Goal: Obtain resource: Download file/media

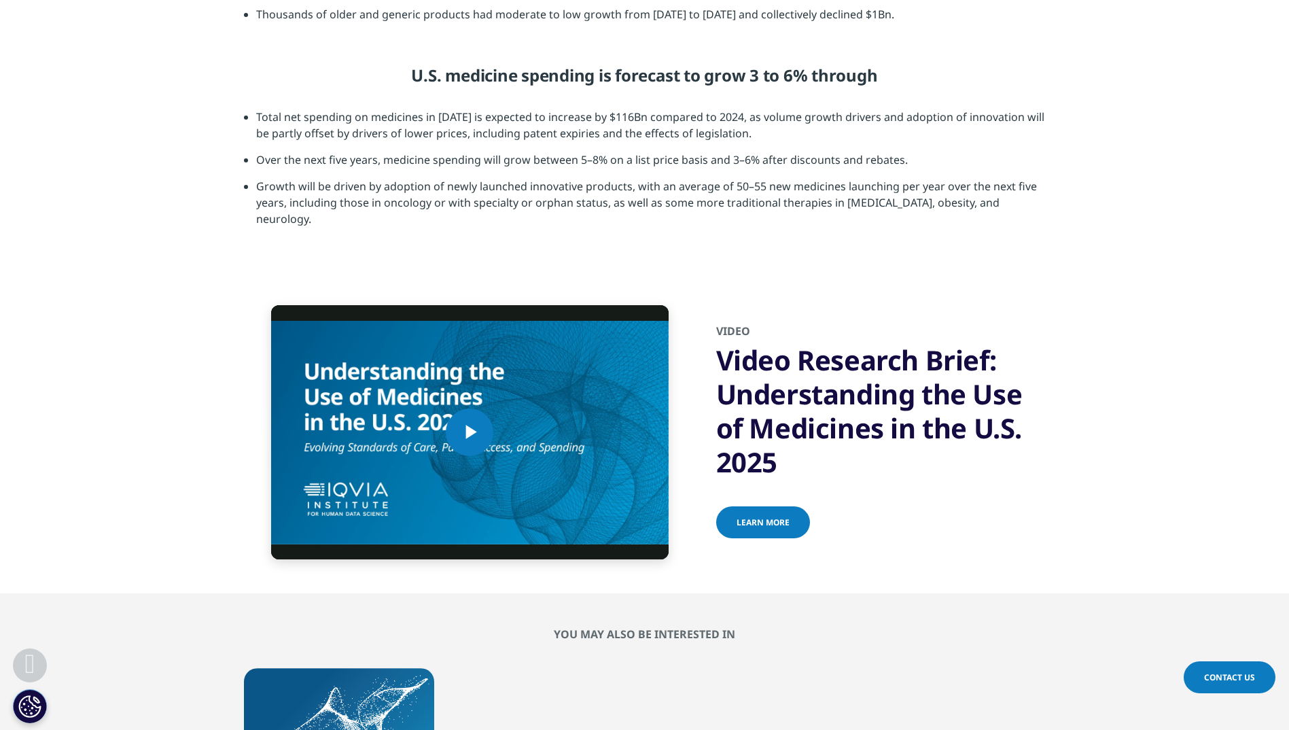
scroll to position [245, 802]
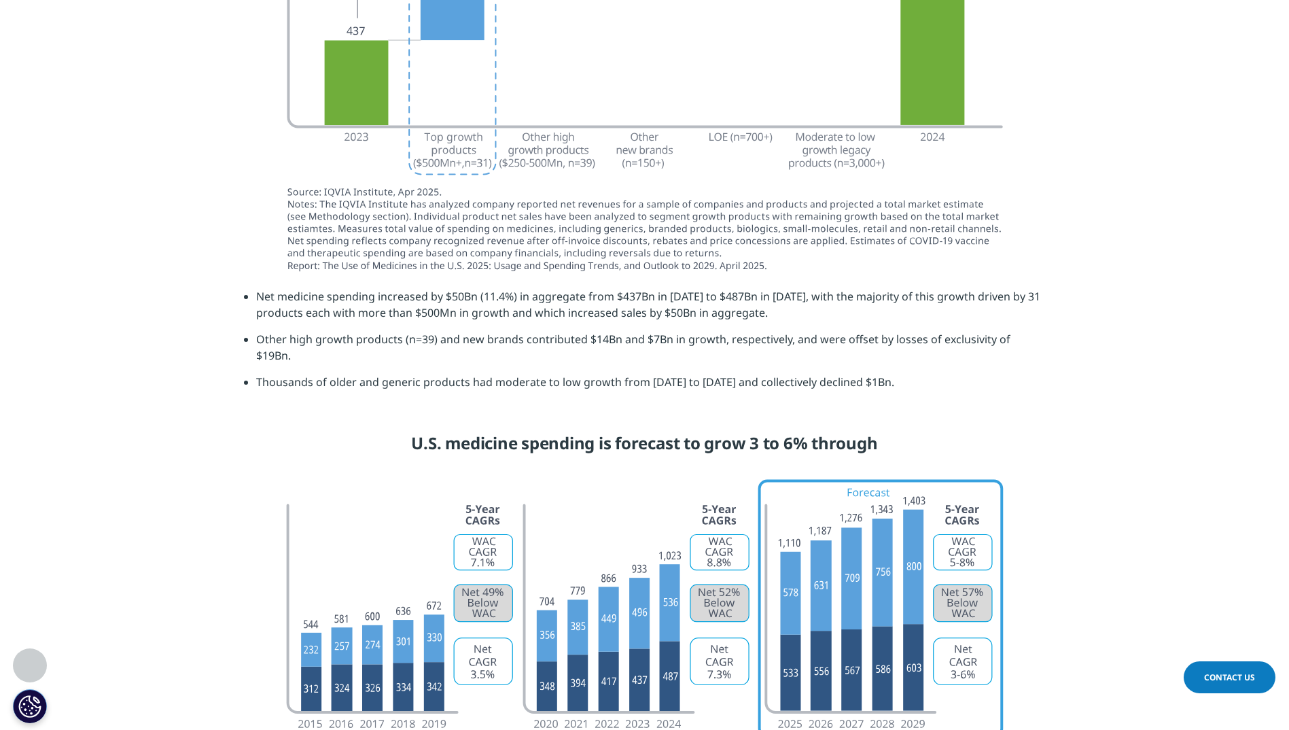
drag, startPoint x: 480, startPoint y: 482, endPoint x: 496, endPoint y: 488, distance: 16.8
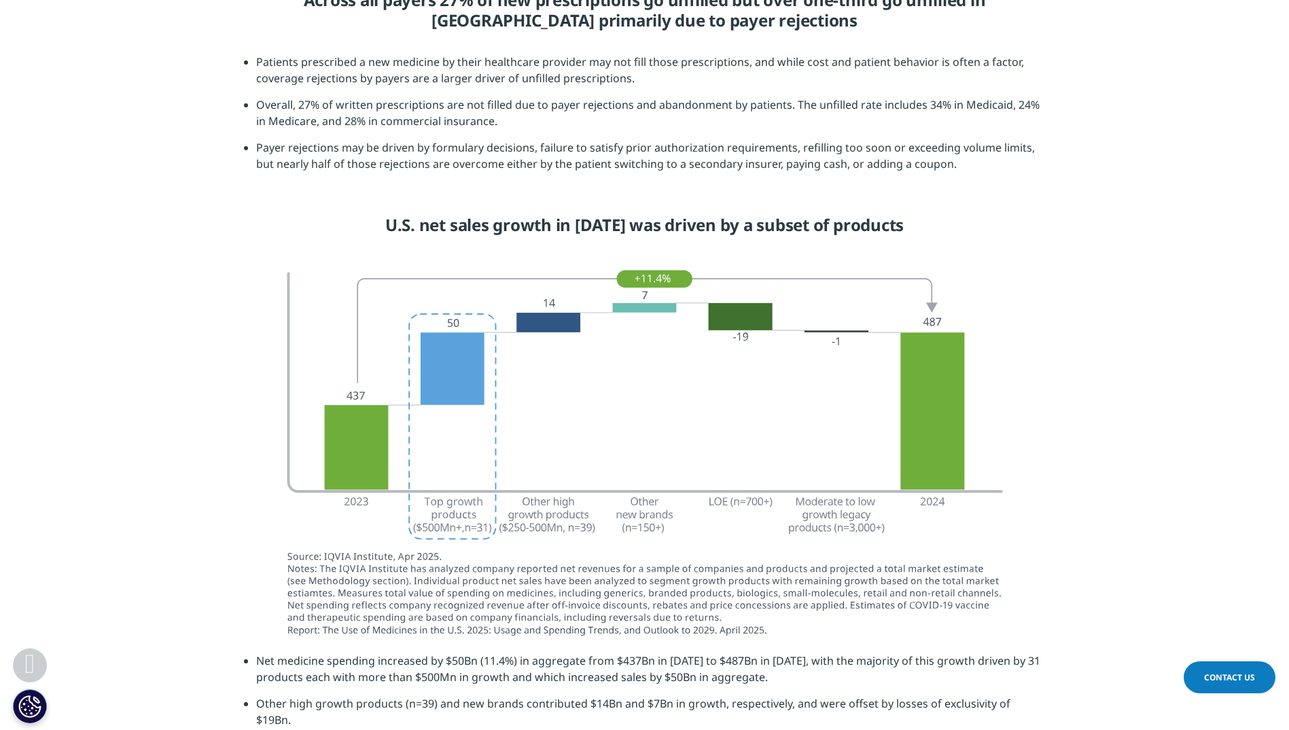
click at [495, 182] on li "Payer rejections may be driven by formulary decisions, failure to satisfy prior…" at bounding box center [650, 160] width 789 height 43
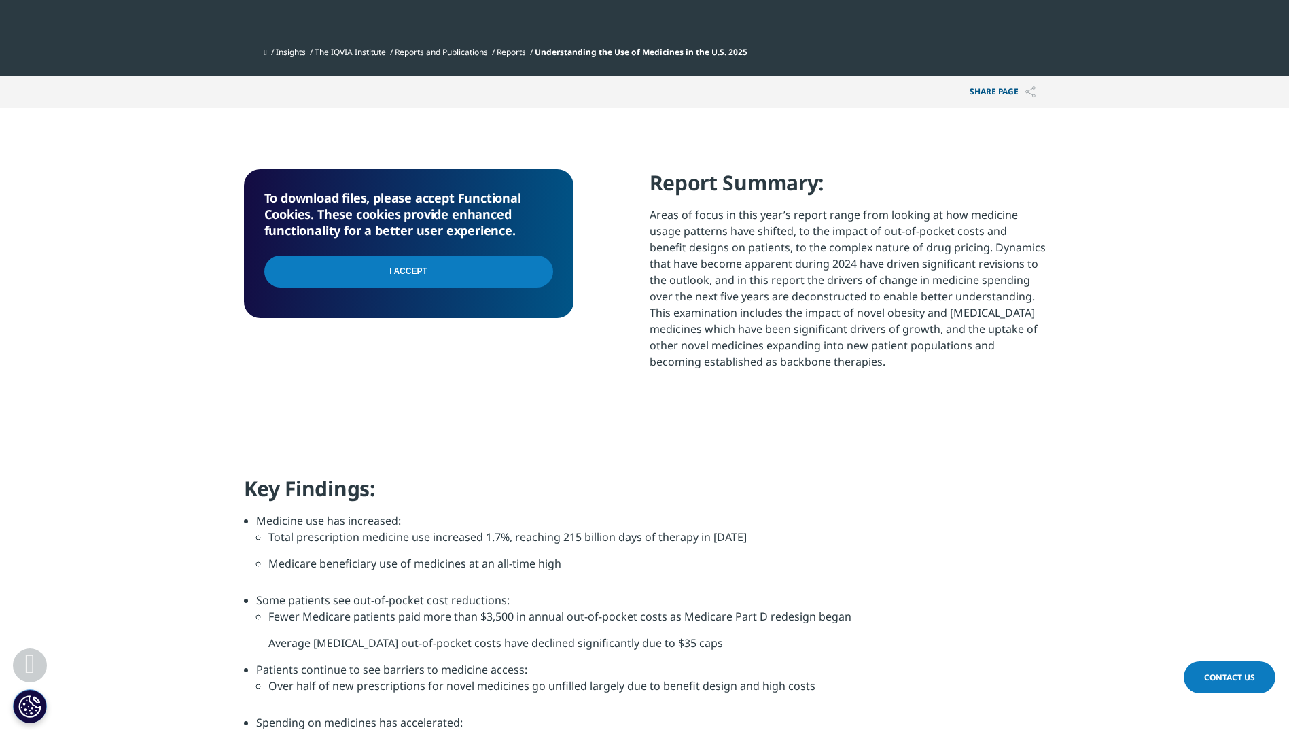
scroll to position [0, 0]
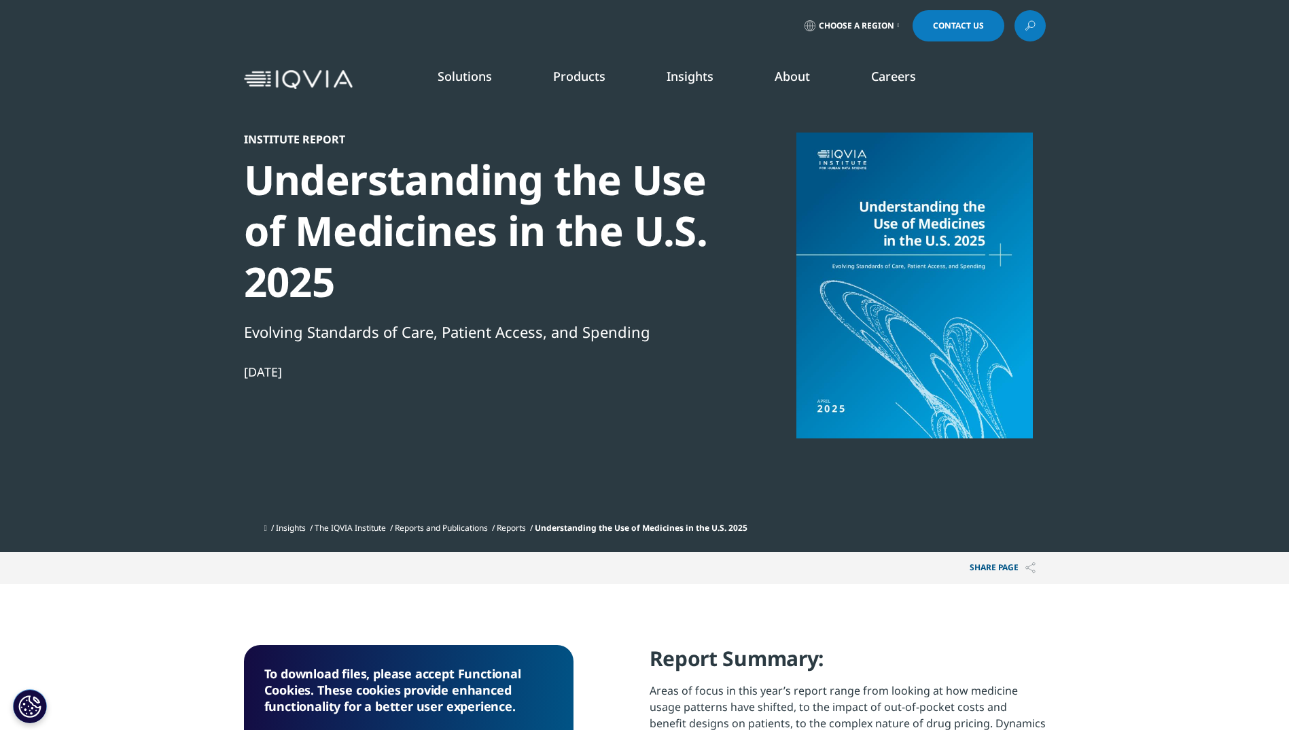
click at [434, 307] on div "Institute Report Understanding the Use of Medicines in the U.S. 2025 Evolving S…" at bounding box center [477, 323] width 466 height 383
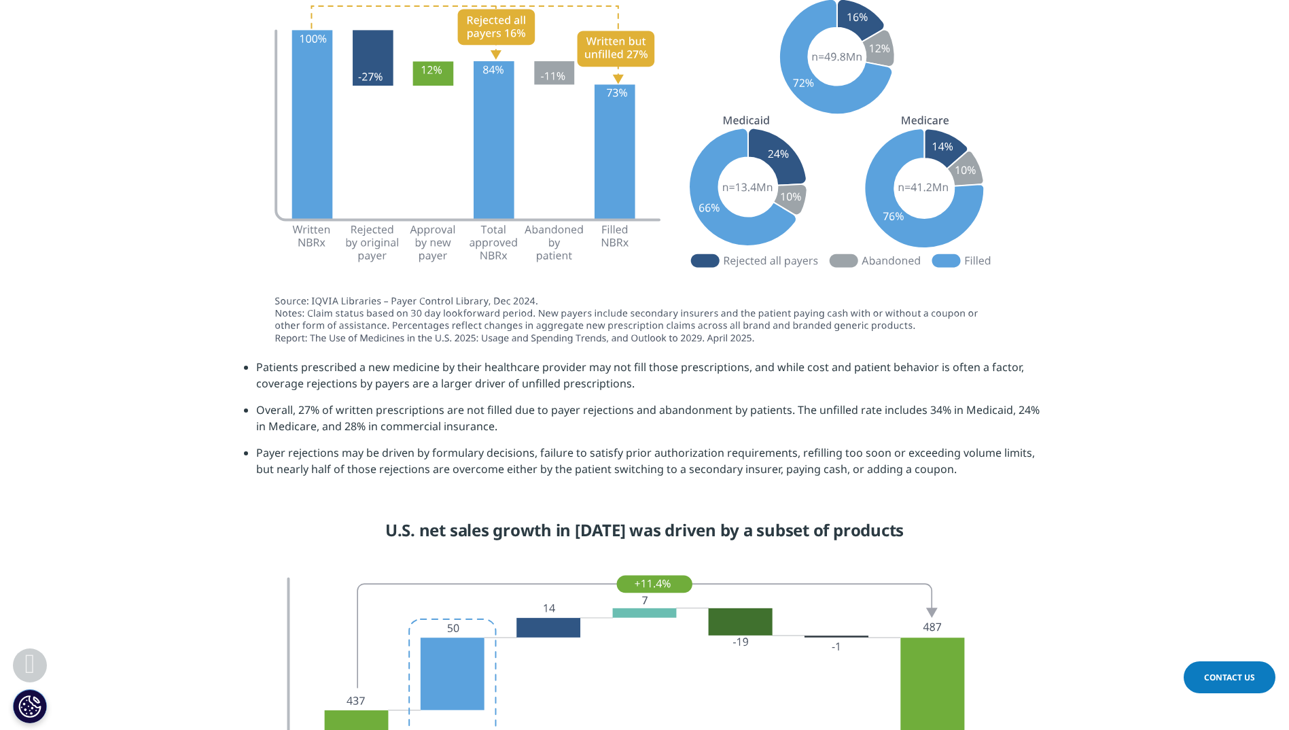
scroll to position [2649, 0]
drag, startPoint x: 256, startPoint y: 409, endPoint x: 548, endPoint y: 435, distance: 293.3
click at [548, 435] on li "Overall, 27% of written prescriptions are not filled due to payer rejections an…" at bounding box center [650, 422] width 789 height 43
copy li "Overall, 27% of written prescriptions are not filled due to payer rejections an…"
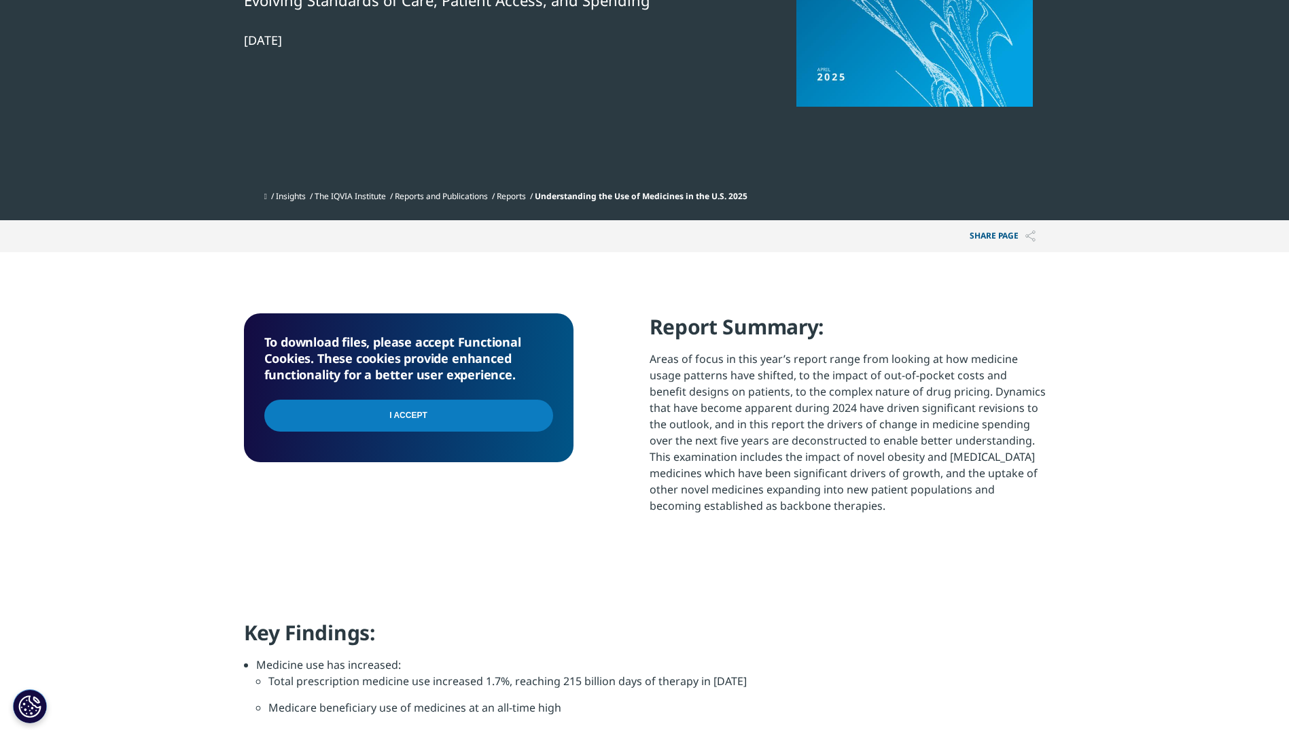
scroll to position [0, 0]
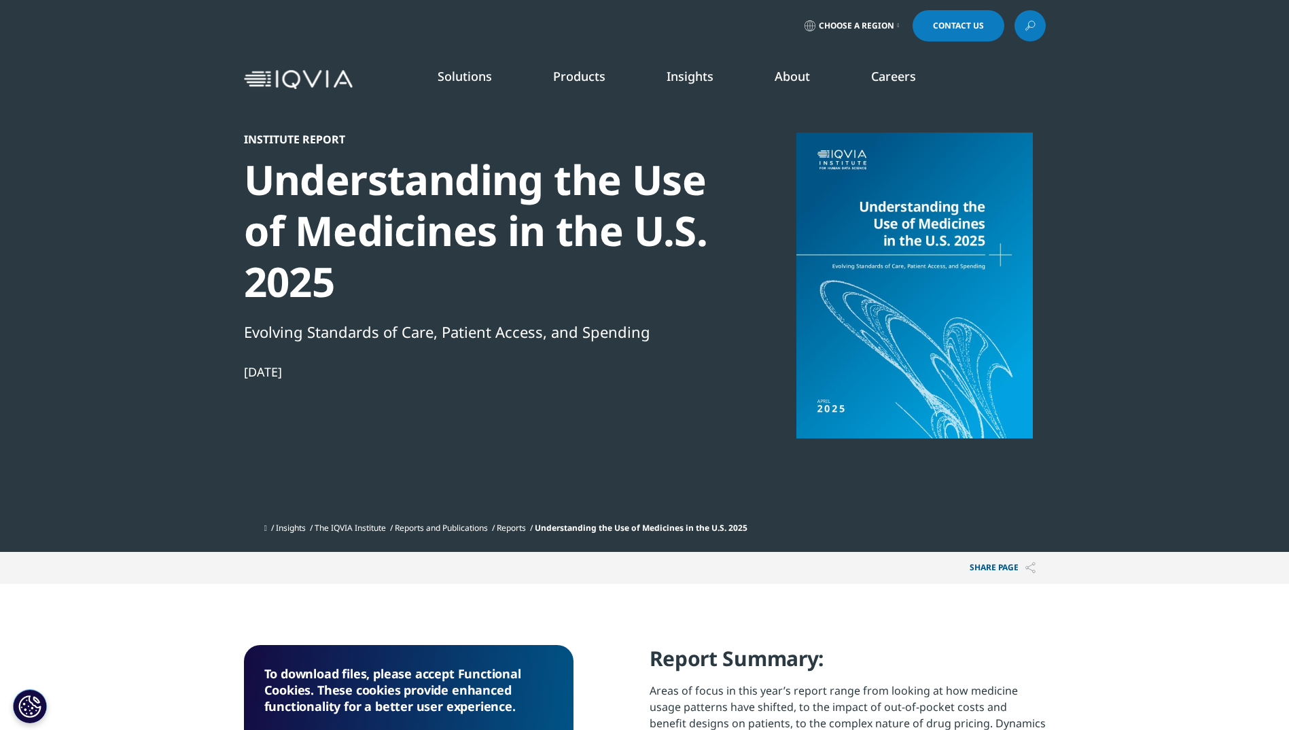
click at [289, 138] on div "Institute Report" at bounding box center [477, 139] width 466 height 14
click at [342, 313] on div "Institute Report Understanding the Use of Medicines in the U.S. 2025 Evolving S…" at bounding box center [477, 323] width 466 height 383
click at [959, 347] on div at bounding box center [914, 285] width 262 height 306
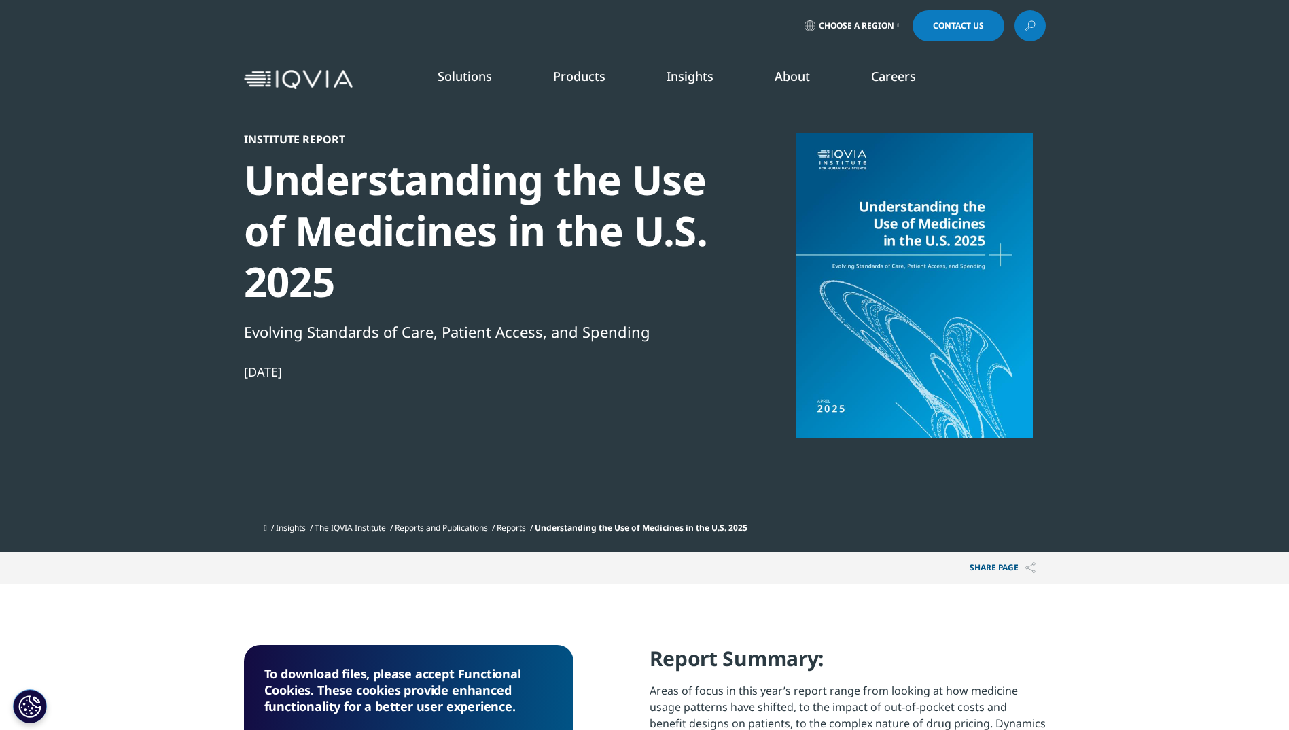
click at [298, 143] on div "Institute Report" at bounding box center [477, 139] width 466 height 14
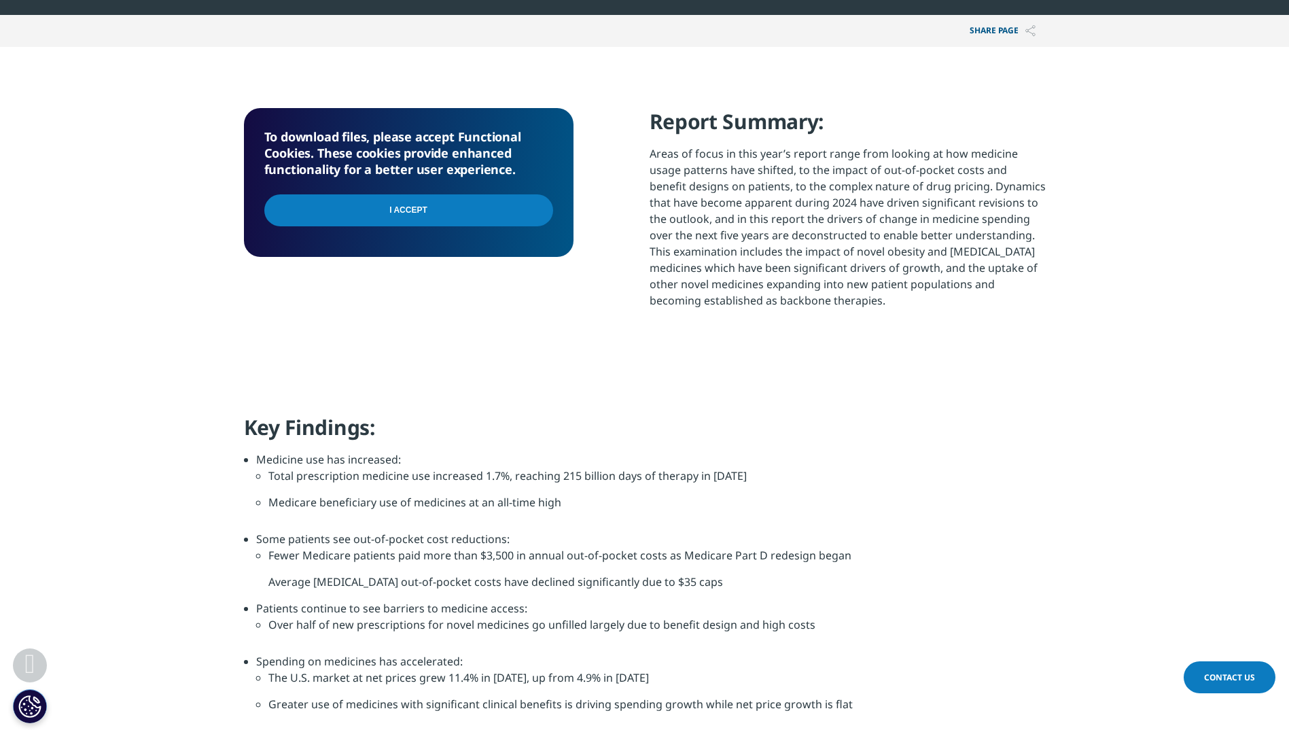
scroll to position [543, 0]
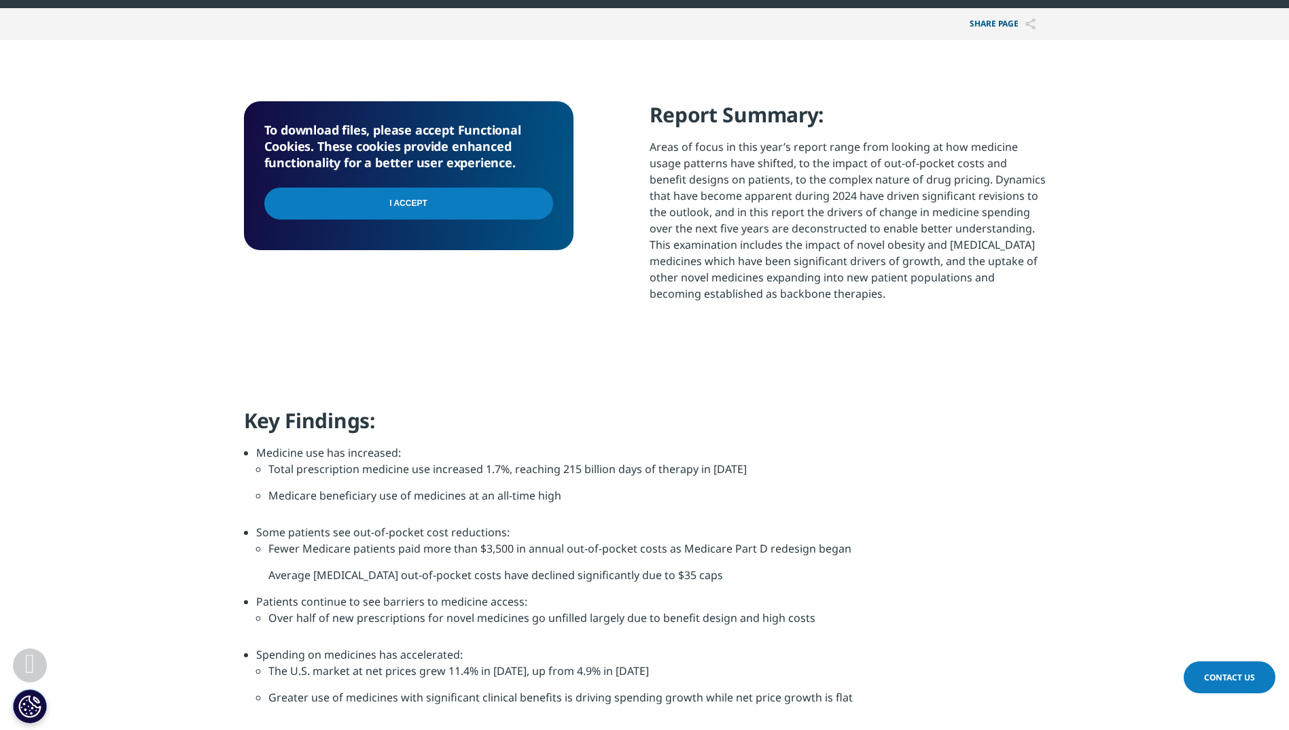
click at [452, 198] on input "I Accept" at bounding box center [408, 203] width 289 height 32
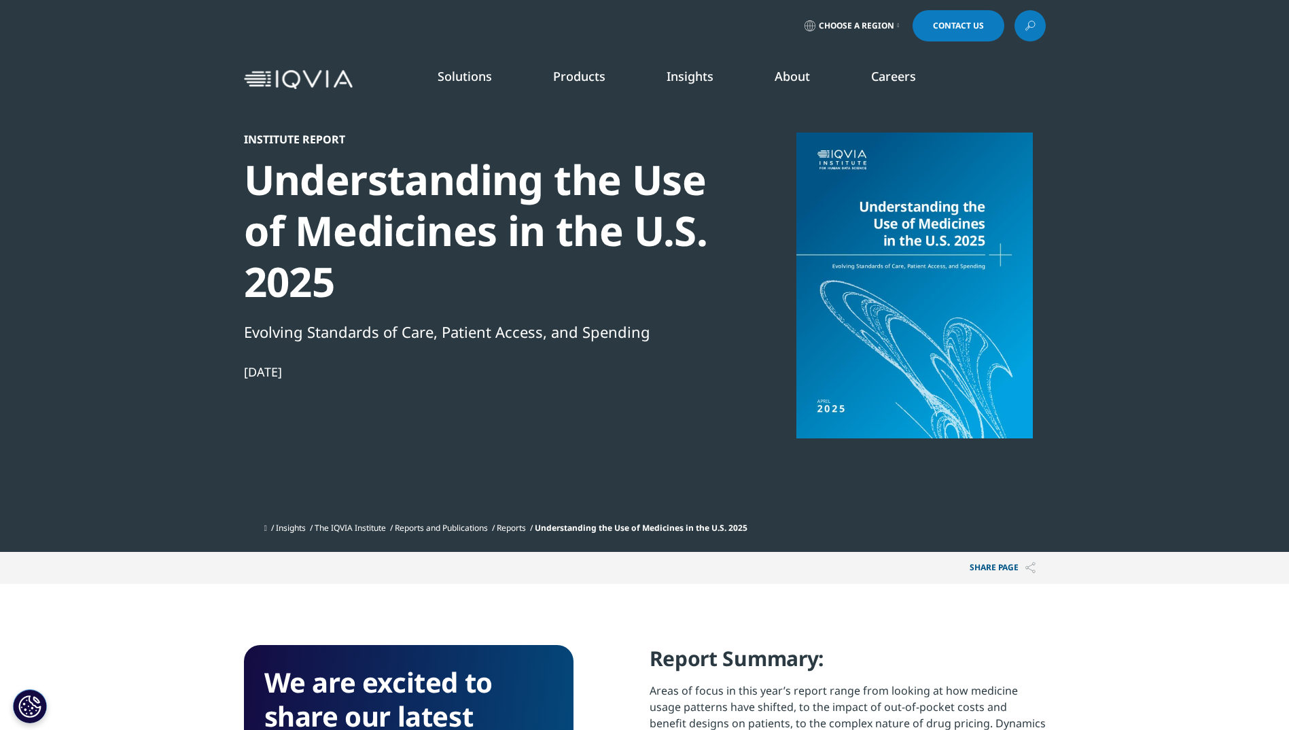
click at [948, 257] on div at bounding box center [914, 285] width 262 height 306
click at [916, 363] on div at bounding box center [914, 285] width 262 height 306
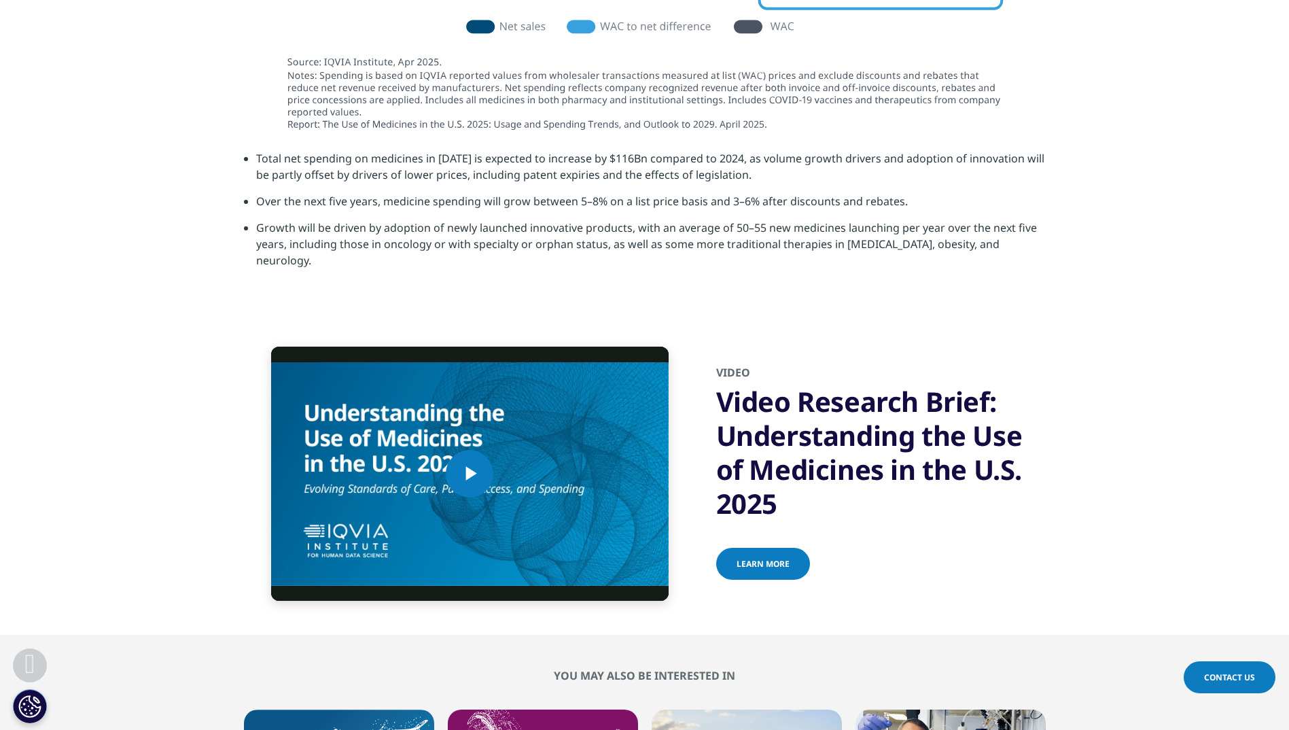
drag, startPoint x: 144, startPoint y: 459, endPoint x: 148, endPoint y: 424, distance: 35.6
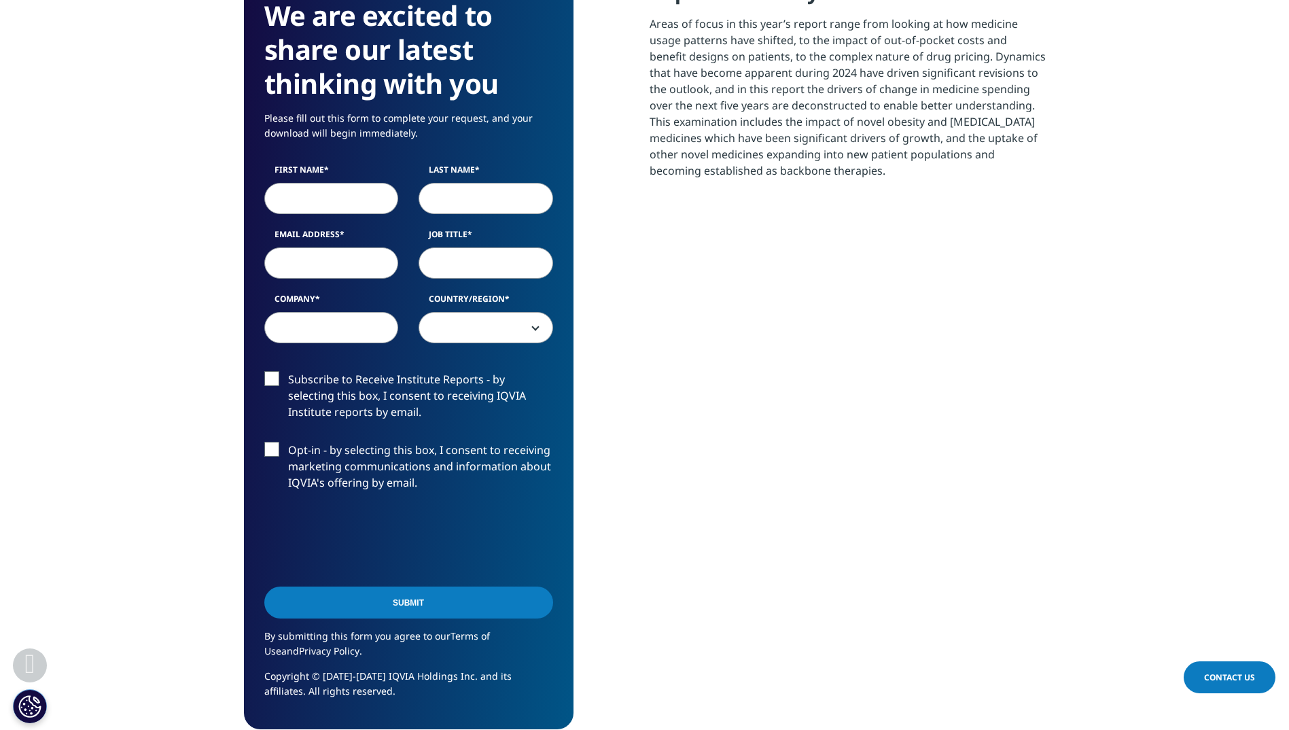
scroll to position [611, 0]
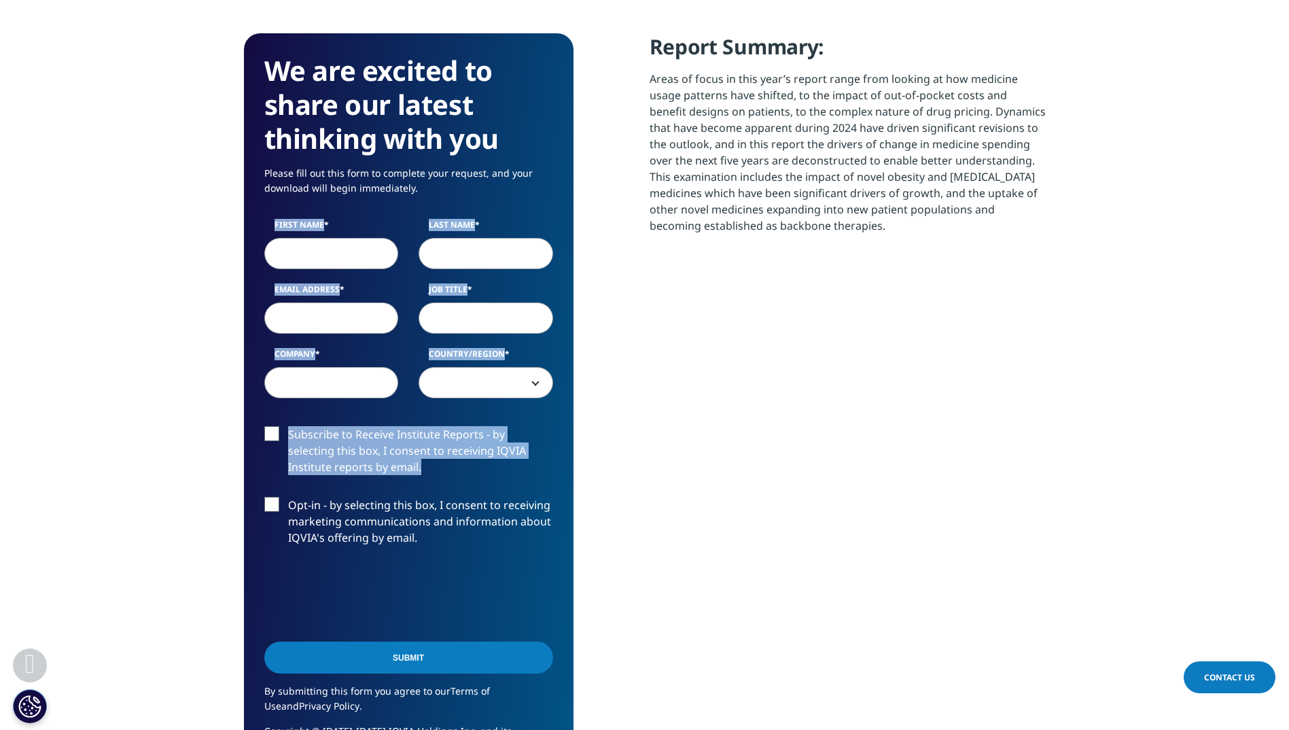
drag, startPoint x: 433, startPoint y: 194, endPoint x: 610, endPoint y: 447, distance: 308.7
click at [610, 447] on div "We are excited to share our latest thinking with you Please fill out this form …" at bounding box center [645, 408] width 802 height 751
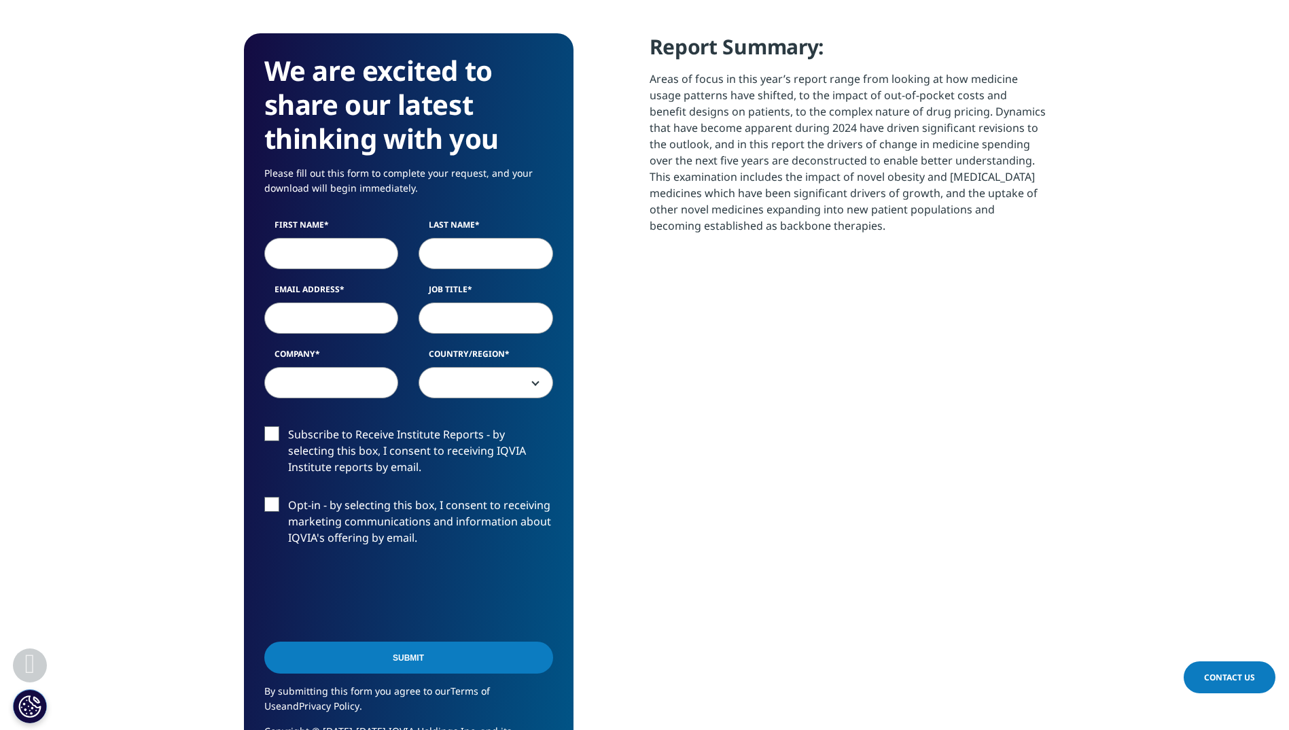
drag, startPoint x: 610, startPoint y: 447, endPoint x: 670, endPoint y: 502, distance: 81.2
click at [670, 502] on div "Report Summary: Areas of focus in this year’s report range from looking at how …" at bounding box center [847, 408] width 396 height 751
click at [346, 243] on input "First Name" at bounding box center [331, 253] width 135 height 31
type input "Sophia"
type input "Rollo"
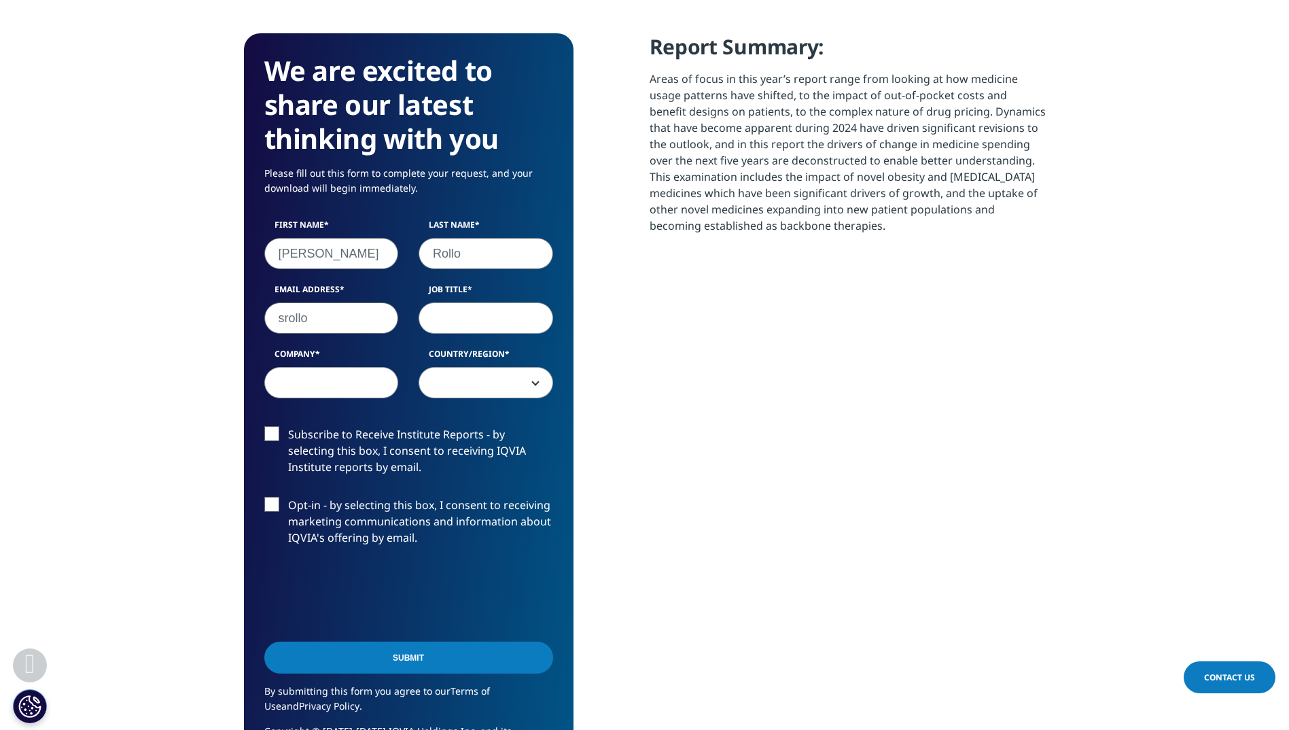
click at [462, 317] on input "Job Title" at bounding box center [485, 317] width 135 height 31
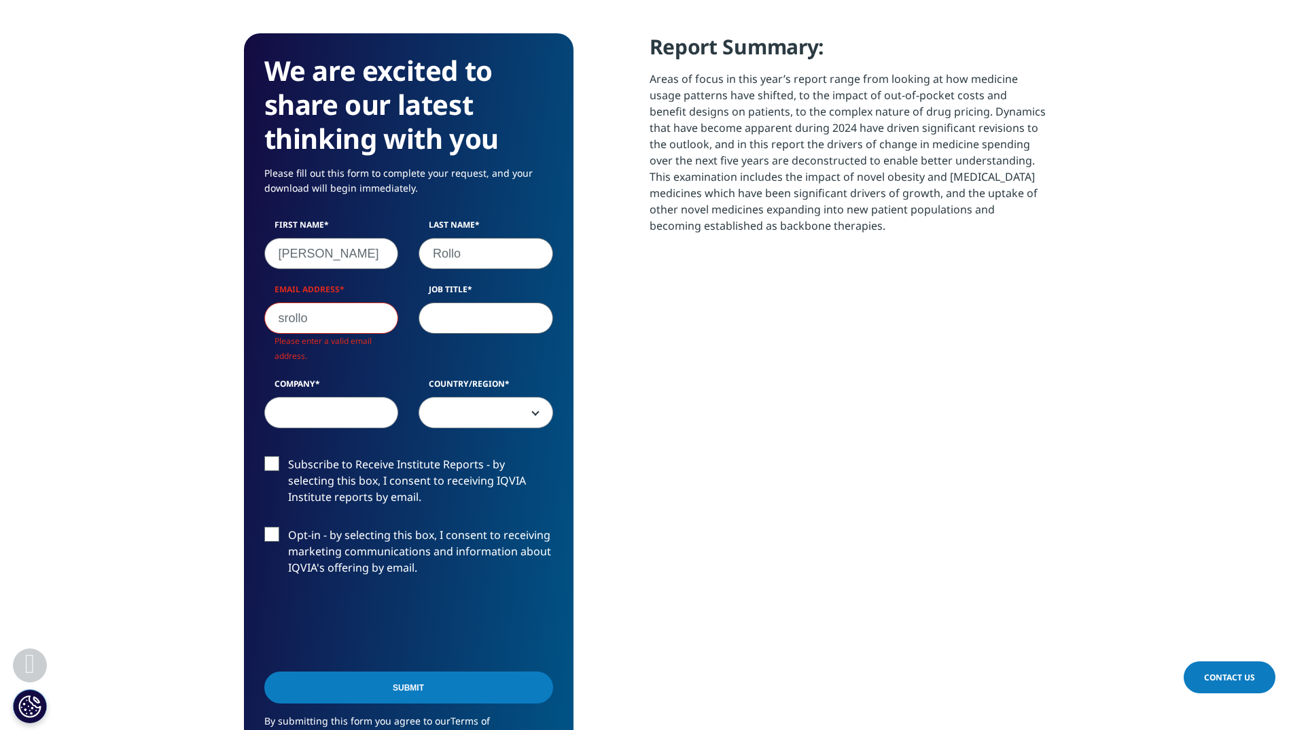
click at [365, 319] on input "srollo" at bounding box center [331, 317] width 135 height 31
type input "srollo@thinkbrg.com"
select select "[GEOGRAPHIC_DATA]"
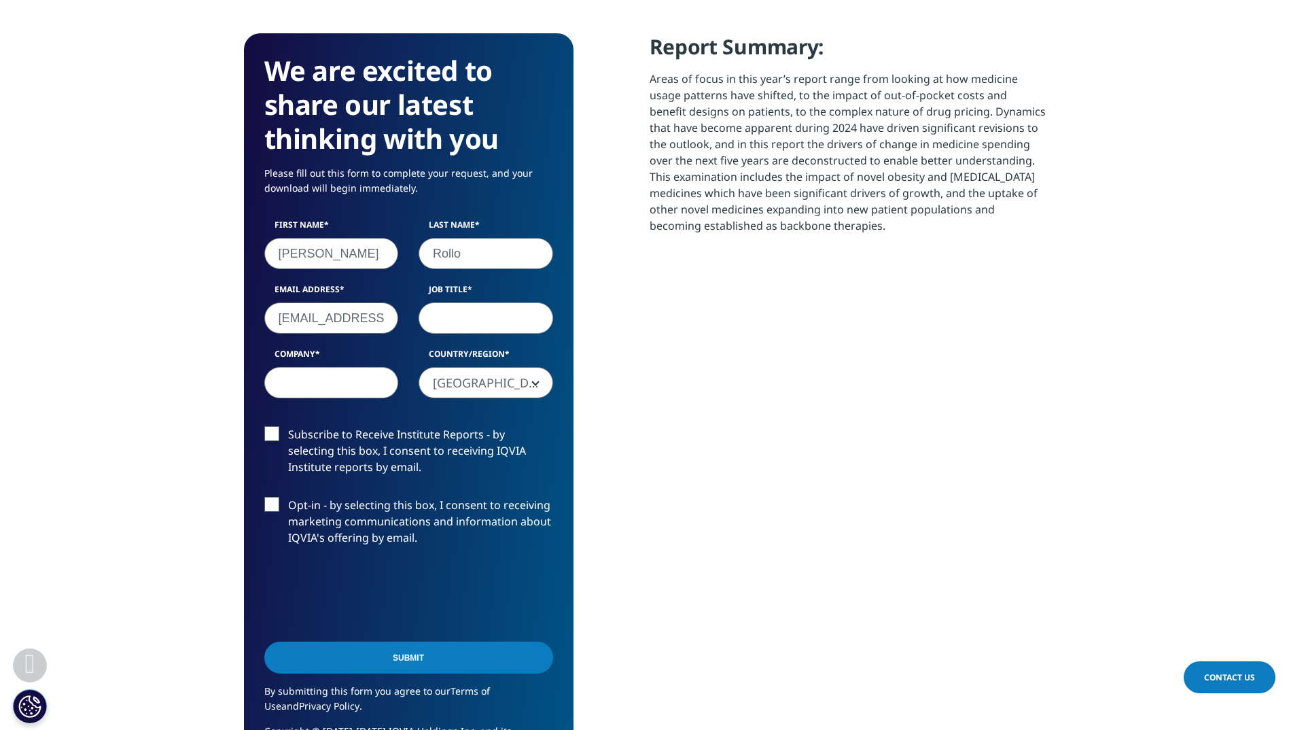
click at [457, 324] on input "Job Title" at bounding box center [485, 317] width 135 height 31
type input "Associate"
click at [330, 395] on input "Company" at bounding box center [331, 382] width 135 height 31
type input "BRG"
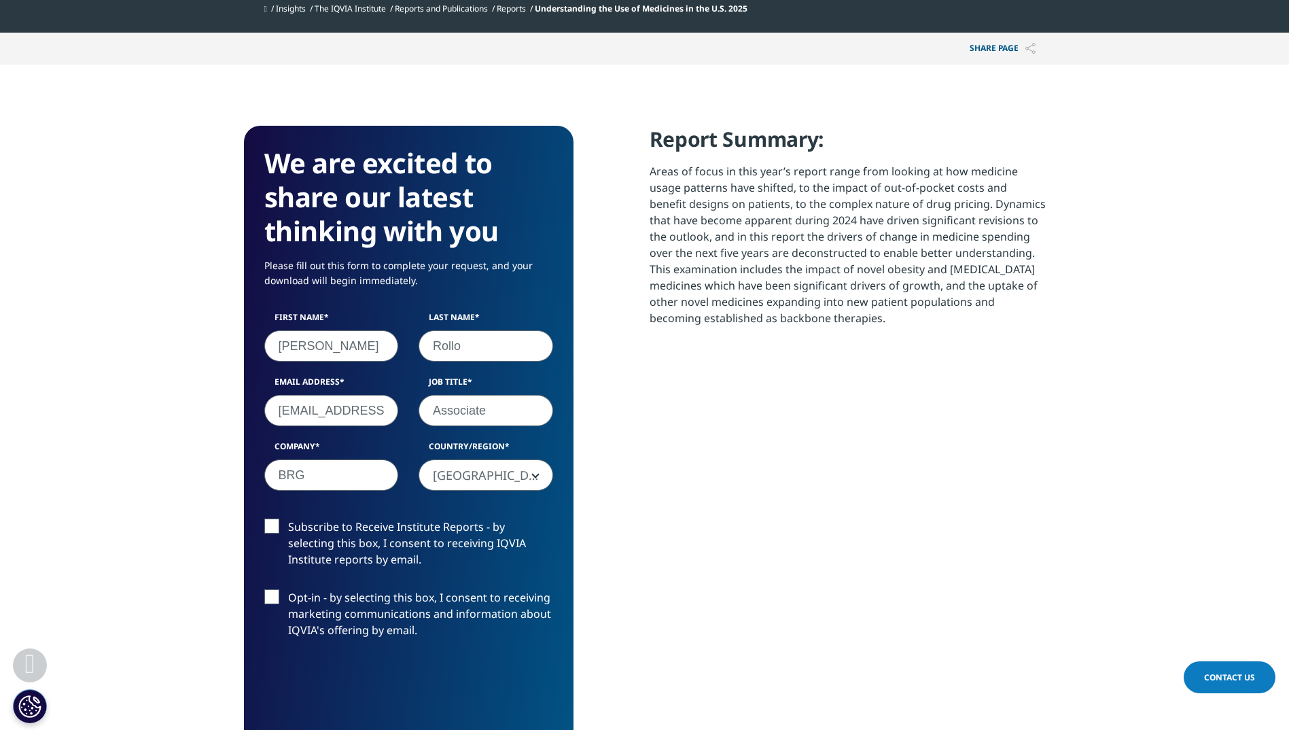
scroll to position [815, 0]
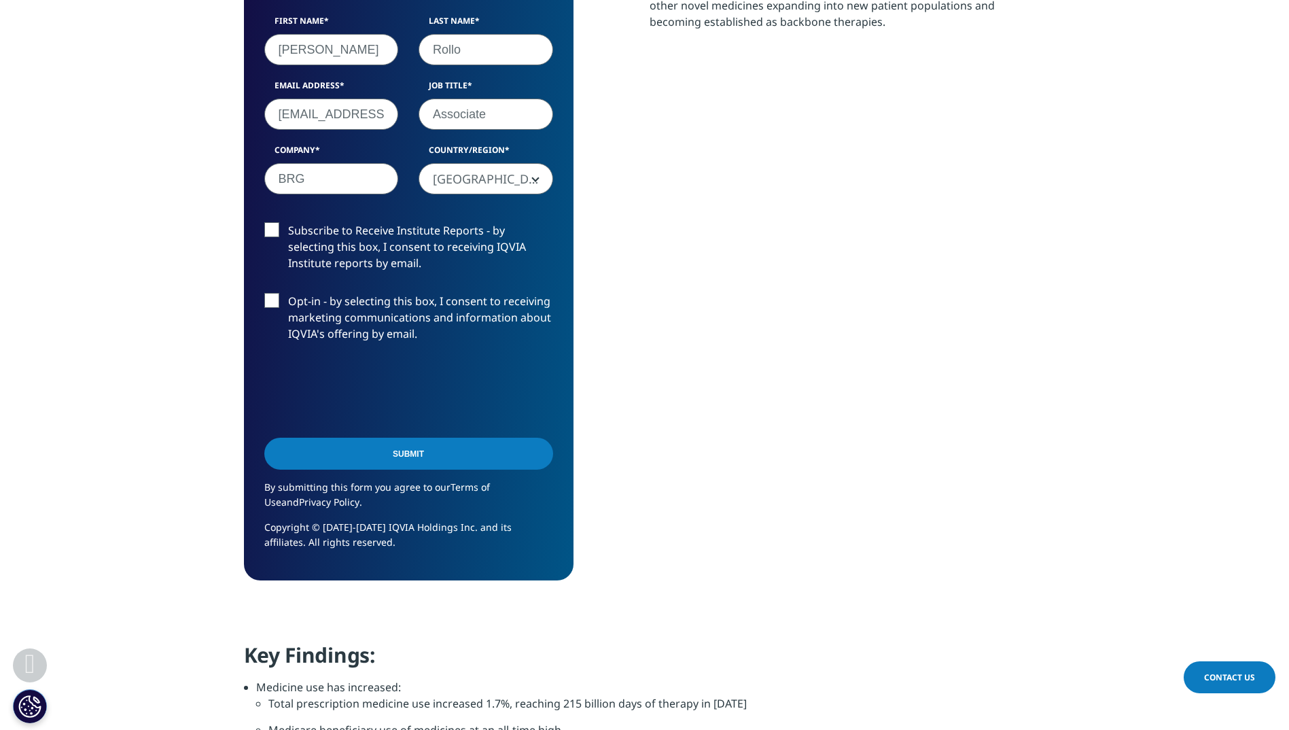
click at [328, 251] on label "Subscribe to Receive Institute Reports - by selecting this box, I consent to re…" at bounding box center [408, 250] width 289 height 56
click at [288, 222] on input "Subscribe to Receive Institute Reports - by selecting this box, I consent to re…" at bounding box center [288, 222] width 0 height 0
click at [350, 253] on label "Subscribe to Receive Institute Reports - by selecting this box, I consent to re…" at bounding box center [408, 250] width 289 height 56
click at [288, 222] on input "Subscribe to Receive Institute Reports - by selecting this box, I consent to re…" at bounding box center [288, 222] width 0 height 0
click at [421, 465] on input "Submit" at bounding box center [408, 453] width 289 height 32
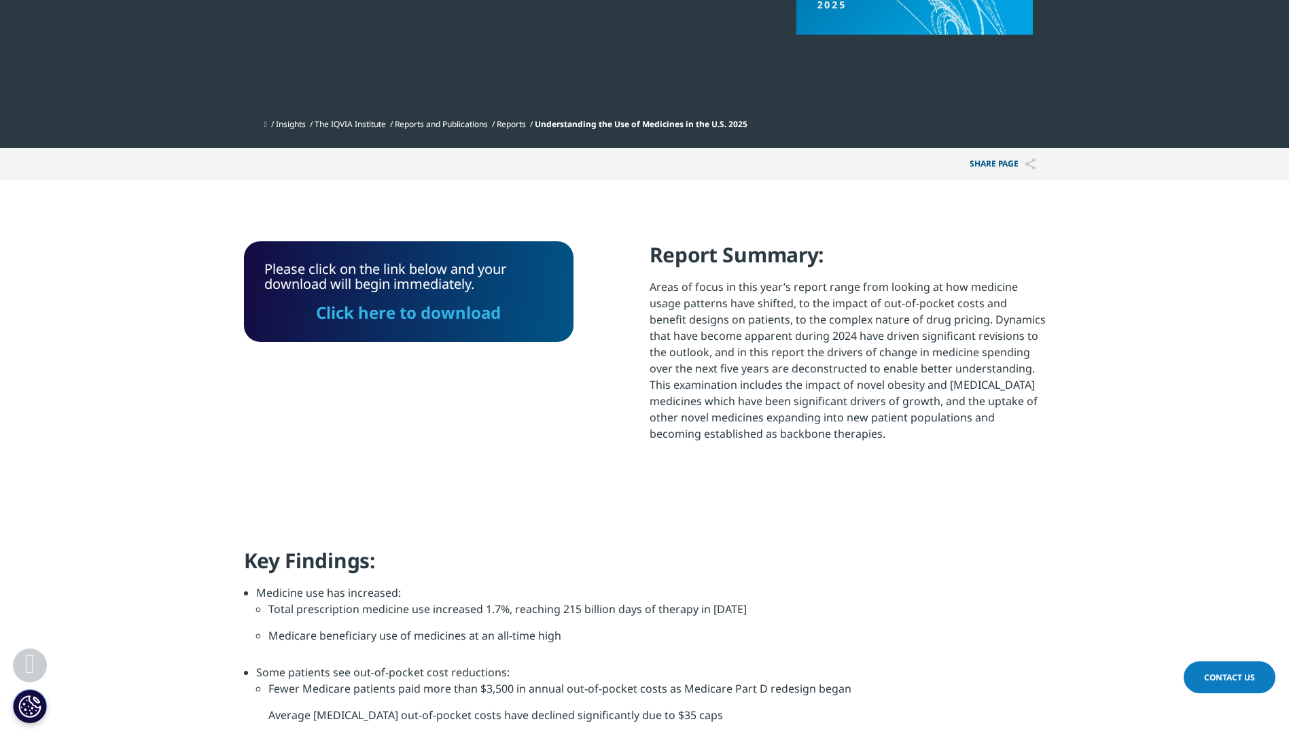
scroll to position [393, 0]
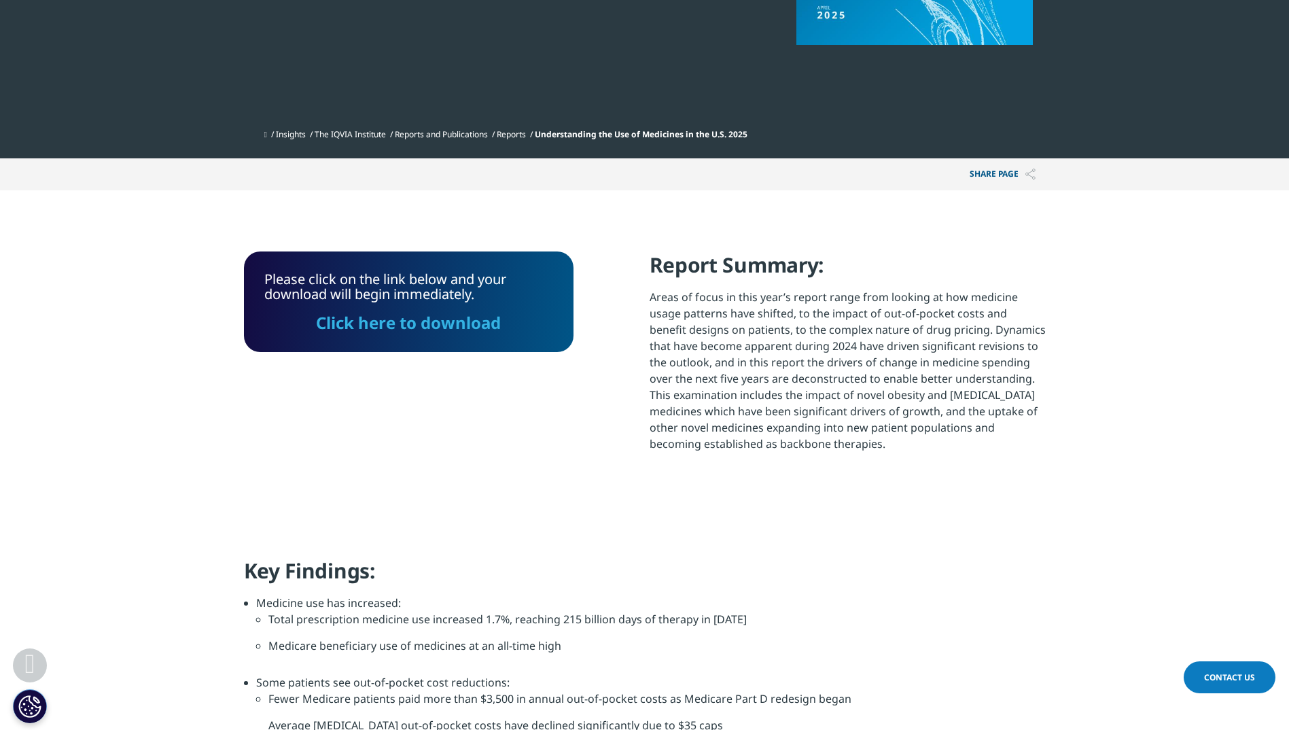
click at [448, 323] on link "Click here to download" at bounding box center [408, 322] width 185 height 22
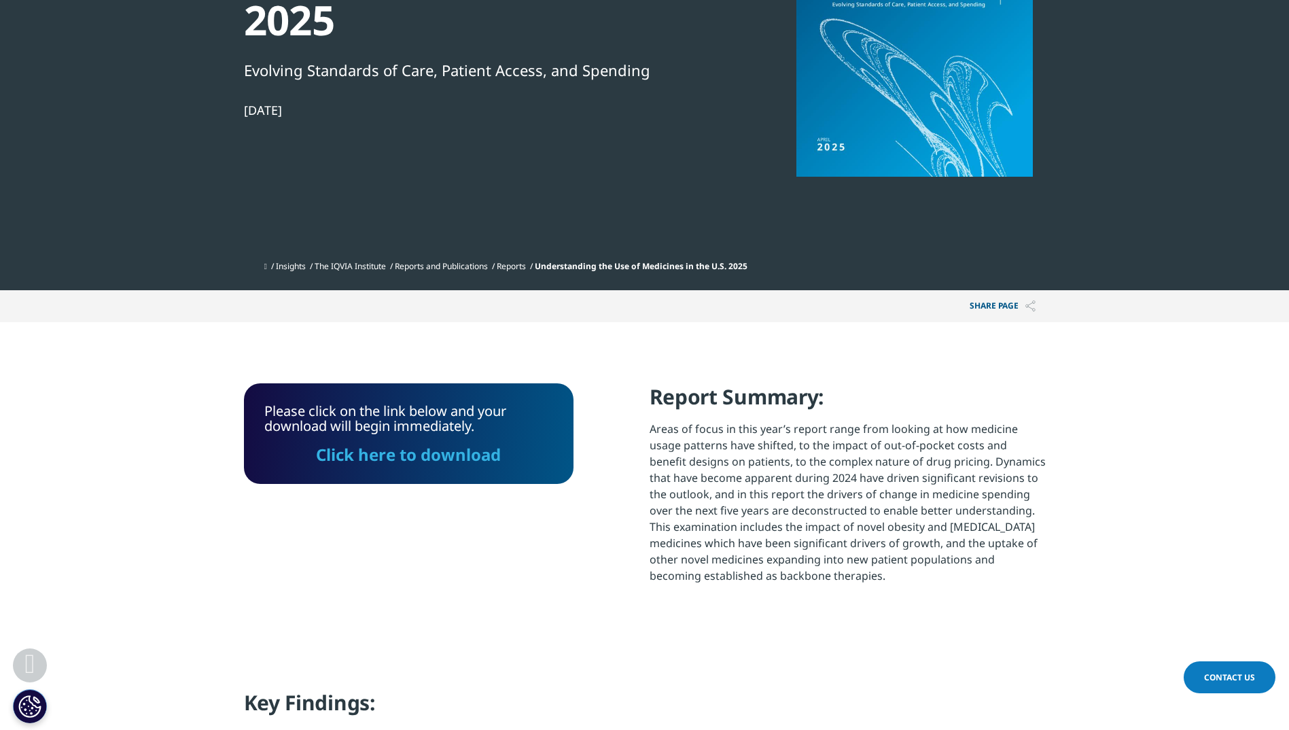
scroll to position [0, 0]
